Goal: Information Seeking & Learning: Learn about a topic

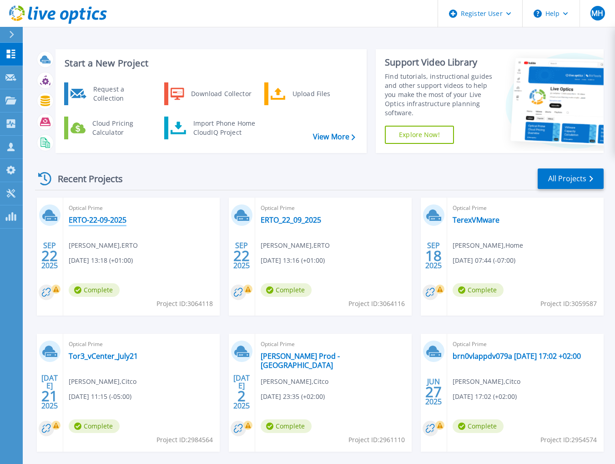
click at [96, 216] on link "ERTO-22-09-2025" at bounding box center [98, 219] width 58 height 9
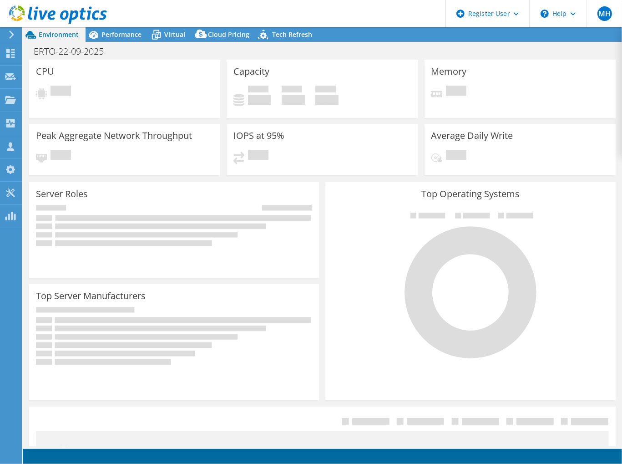
select select "USD"
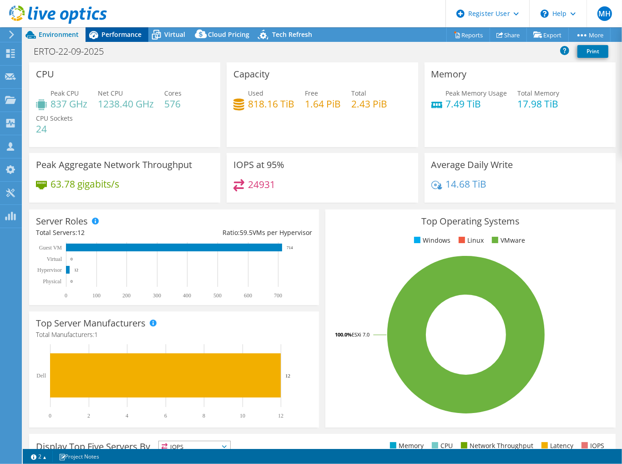
click at [116, 35] on span "Performance" at bounding box center [121, 34] width 40 height 9
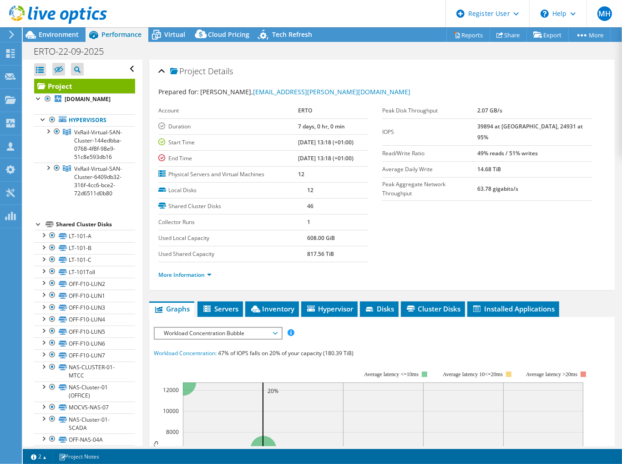
select select "EUFrankfurt"
select select "EUR"
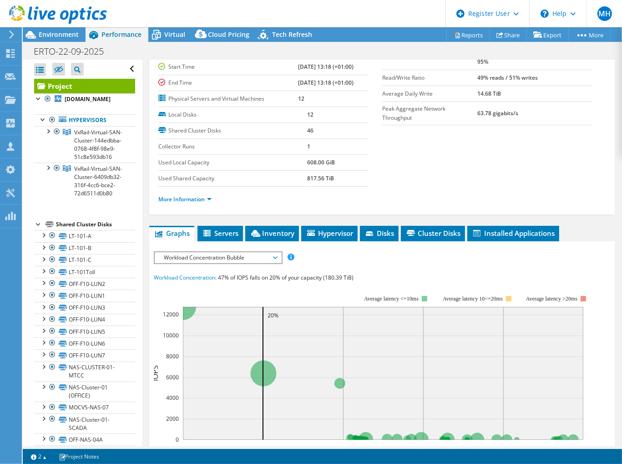
scroll to position [91, 0]
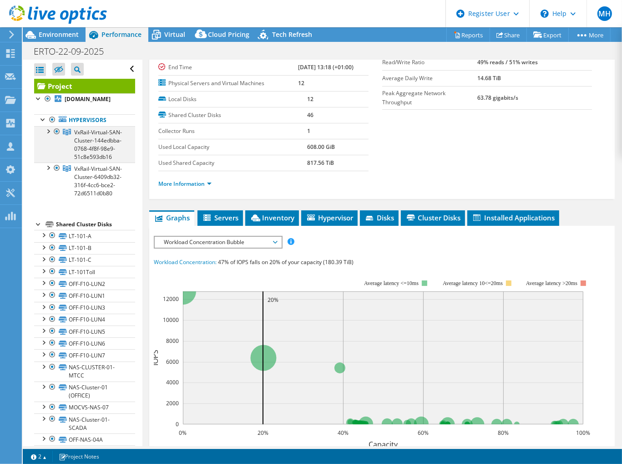
click at [48, 129] on div at bounding box center [47, 130] width 9 height 9
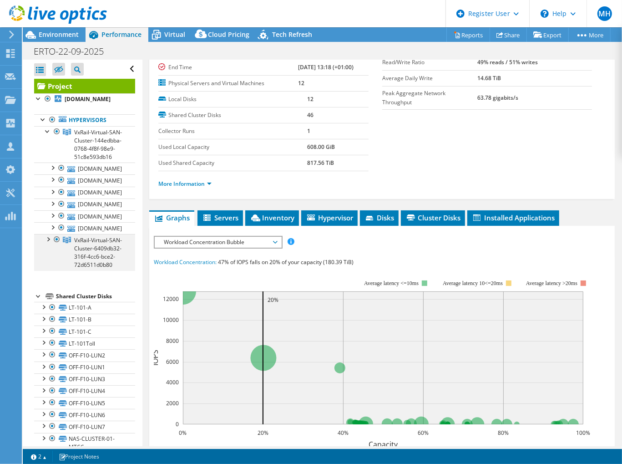
click at [48, 243] on div at bounding box center [47, 238] width 9 height 9
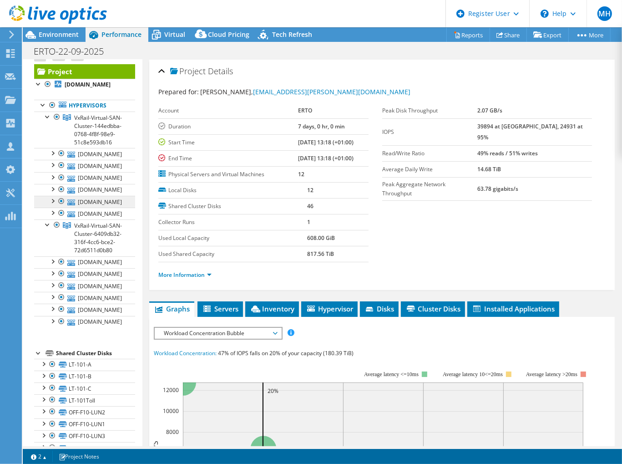
scroll to position [0, 0]
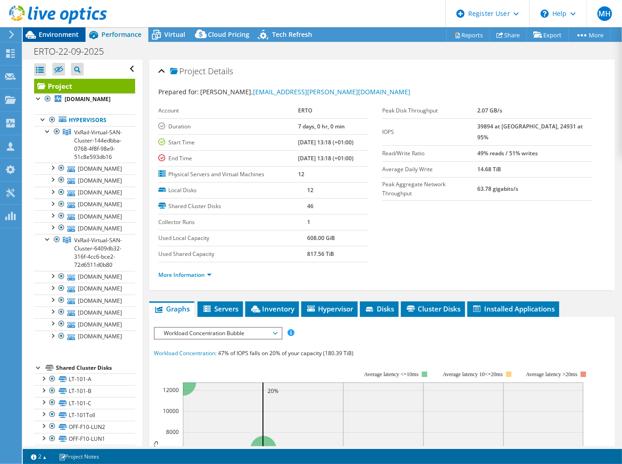
click at [56, 34] on span "Environment" at bounding box center [59, 34] width 40 height 9
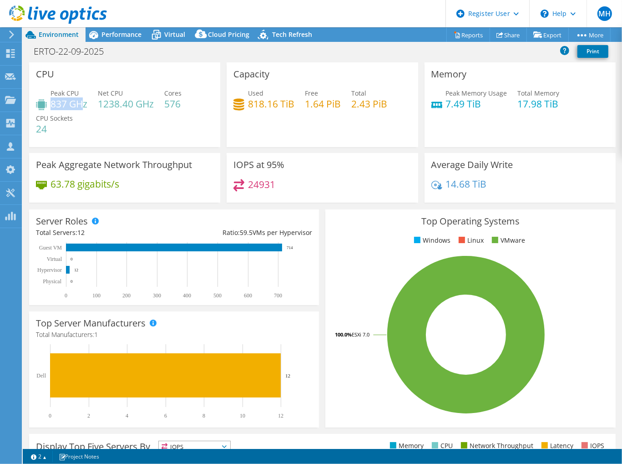
drag, startPoint x: 51, startPoint y: 101, endPoint x: 84, endPoint y: 106, distance: 33.1
click at [84, 106] on h4 "837 GHz" at bounding box center [69, 104] width 37 height 10
drag, startPoint x: 84, startPoint y: 106, endPoint x: 67, endPoint y: 109, distance: 17.1
click at [68, 114] on span "CPU Sockets" at bounding box center [54, 118] width 37 height 9
drag, startPoint x: 111, startPoint y: 32, endPoint x: 116, endPoint y: 48, distance: 16.8
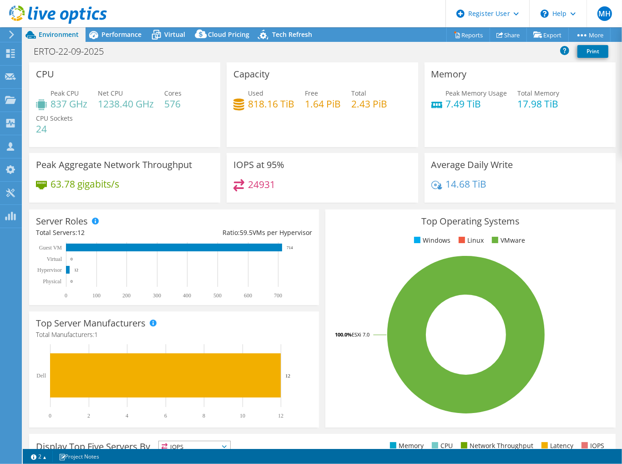
click at [111, 32] on span "Performance" at bounding box center [121, 34] width 40 height 9
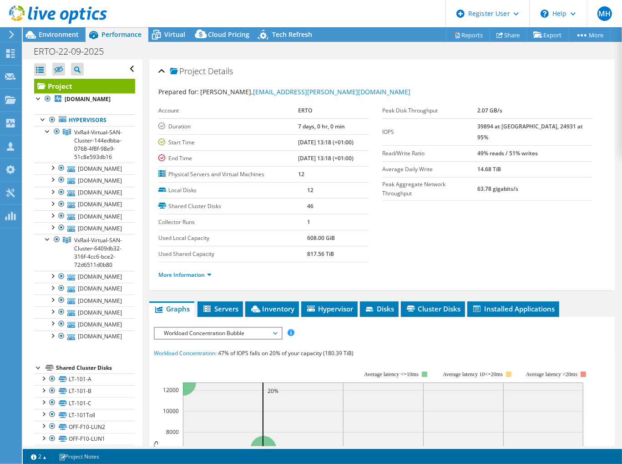
click at [201, 335] on span "Workload Concentration Bubble" at bounding box center [217, 333] width 117 height 11
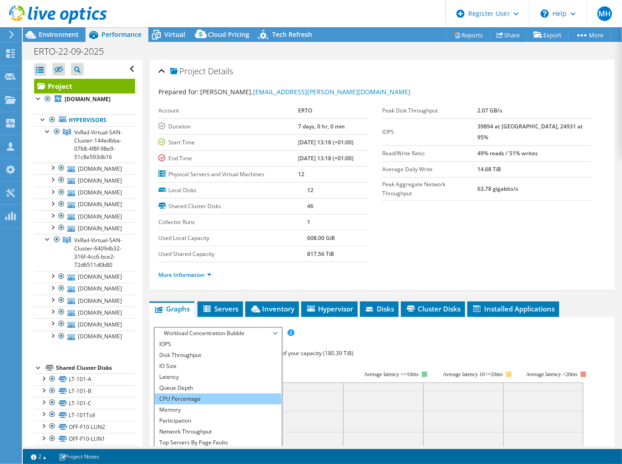
click at [175, 398] on li "CPU Percentage" at bounding box center [218, 398] width 126 height 11
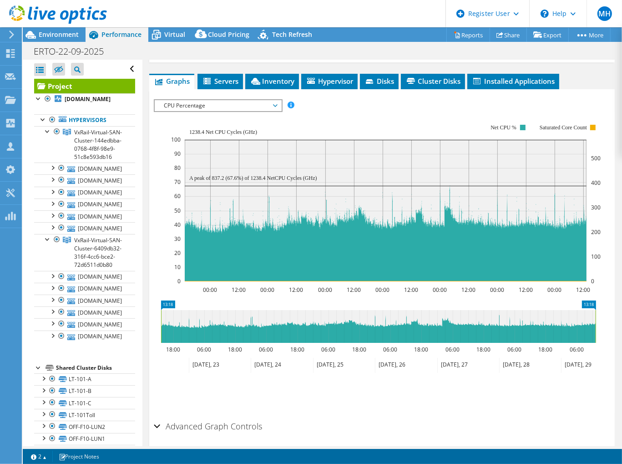
scroll to position [213, 0]
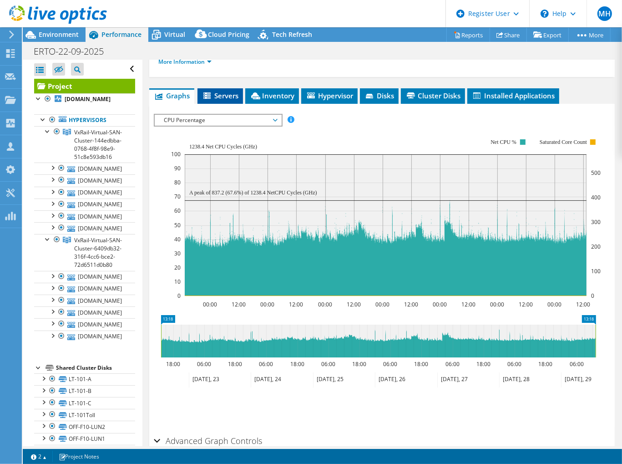
click at [233, 96] on span "Servers" at bounding box center [220, 95] width 36 height 9
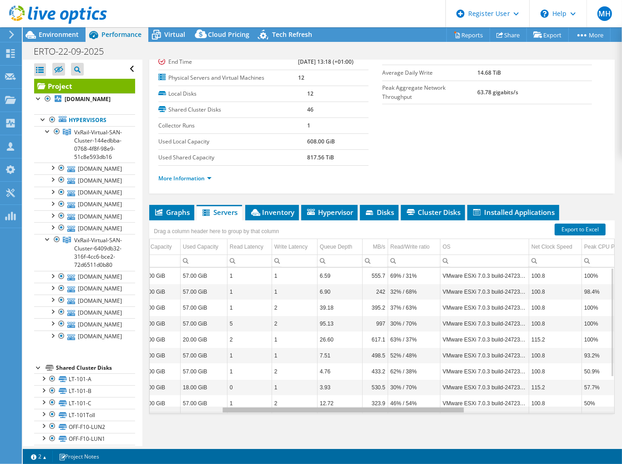
scroll to position [0, 0]
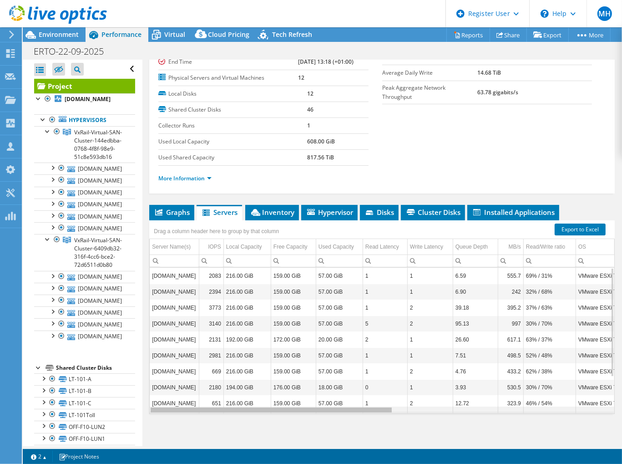
drag, startPoint x: 324, startPoint y: 408, endPoint x: 161, endPoint y: 337, distance: 177.7
click at [130, 385] on body "MH Dell User Mark Hand Mark.Hand@dell.com Dell My Profile Log Out \n Help Explo…" at bounding box center [311, 232] width 622 height 464
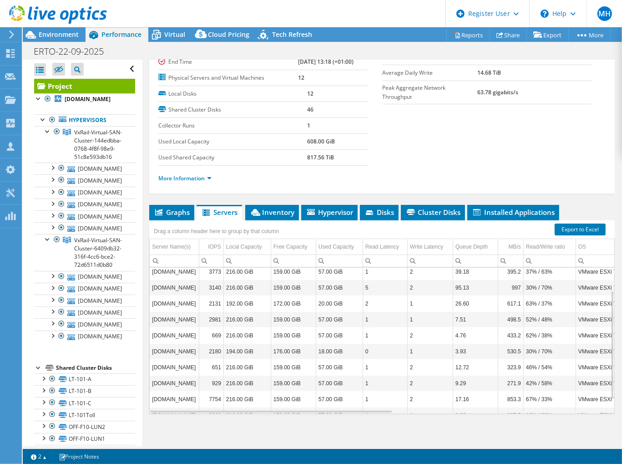
scroll to position [36, 0]
click at [260, 205] on li "Inventory" at bounding box center [272, 212] width 54 height 15
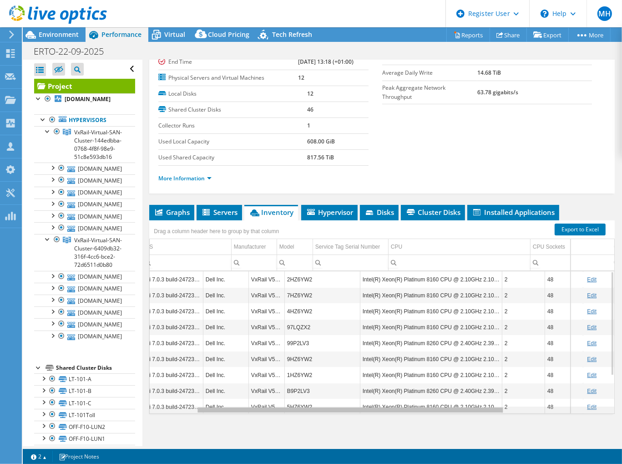
scroll to position [0, 119]
drag, startPoint x: 244, startPoint y: 408, endPoint x: 331, endPoint y: 263, distance: 169.8
click at [331, 263] on body "MH Dell User Mark Hand Mark.Hand@dell.com Dell My Profile Log Out \n Help Explo…" at bounding box center [311, 232] width 622 height 464
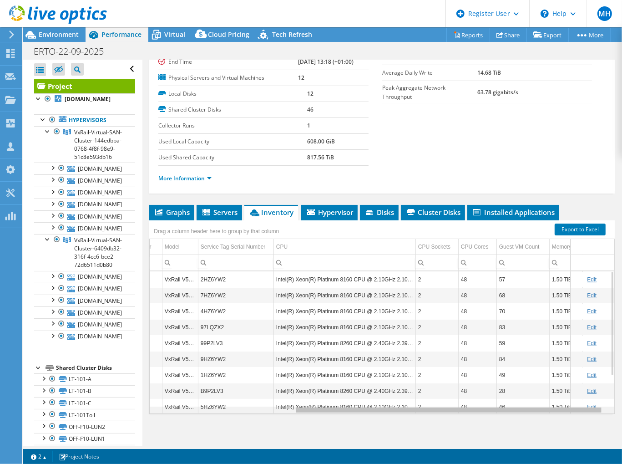
scroll to position [0, 217]
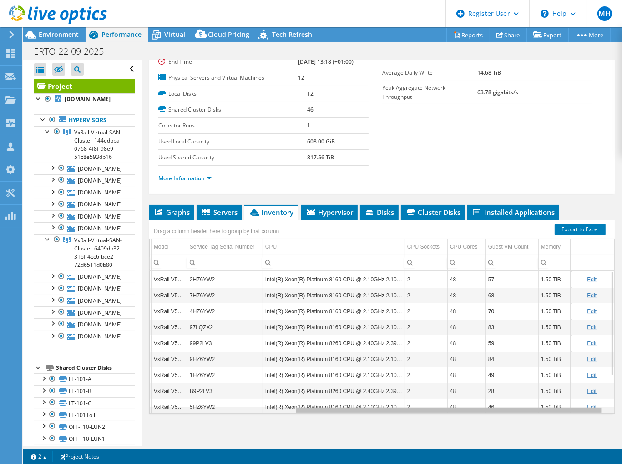
drag, startPoint x: 355, startPoint y: 409, endPoint x: 427, endPoint y: 400, distance: 72.4
click at [427, 400] on body "MH Dell User Mark Hand Mark.Hand@dell.com Dell My Profile Log Out \n Help Explo…" at bounding box center [311, 232] width 622 height 464
click at [187, 207] on span "Graphs" at bounding box center [172, 211] width 36 height 9
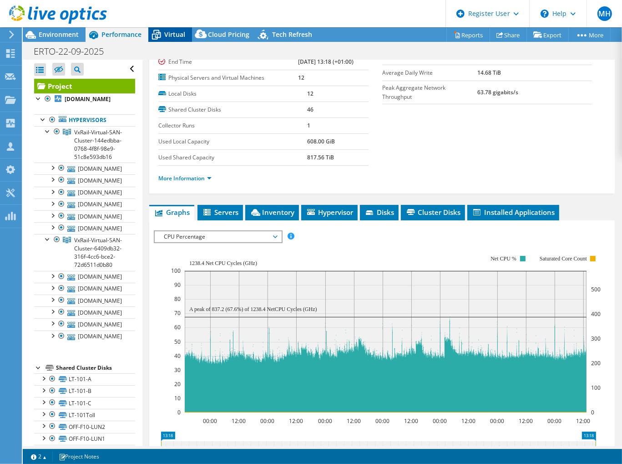
click at [153, 36] on icon at bounding box center [156, 35] width 16 height 16
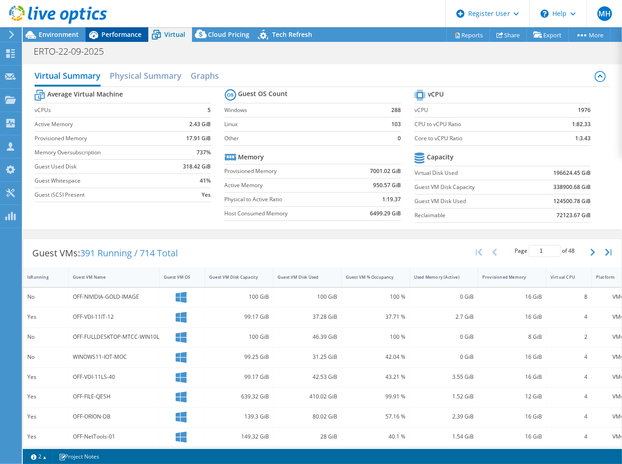
click at [115, 38] on span "Performance" at bounding box center [121, 34] width 40 height 9
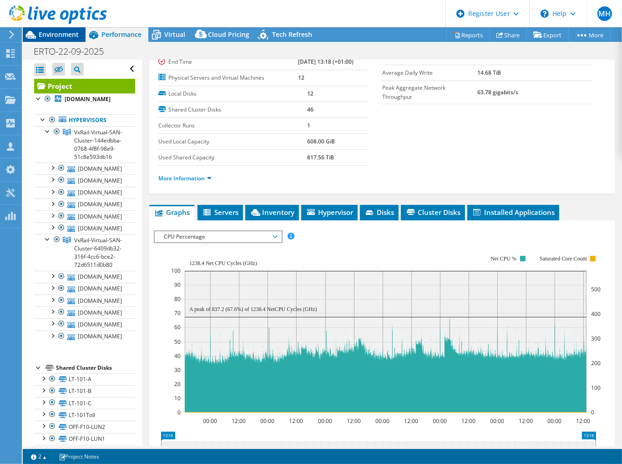
click at [71, 35] on span "Environment" at bounding box center [59, 34] width 40 height 9
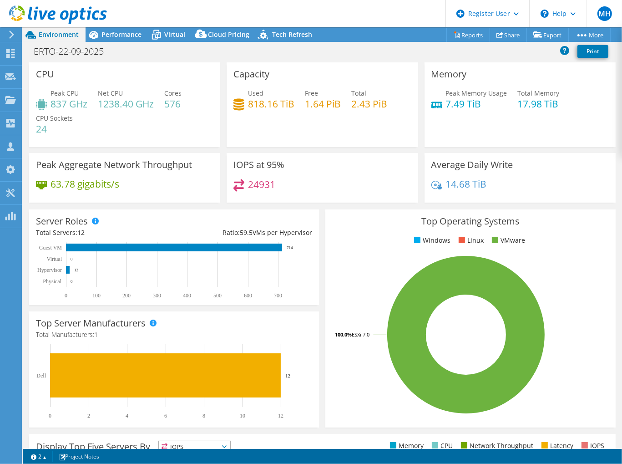
click at [117, 27] on header "MH Dell User Mark Hand Mark.Hand@dell.com Dell My Profile Log Out \n Help Explo…" at bounding box center [311, 13] width 622 height 27
click at [117, 34] on span "Performance" at bounding box center [121, 34] width 40 height 9
